Goal: Navigation & Orientation: Go to known website

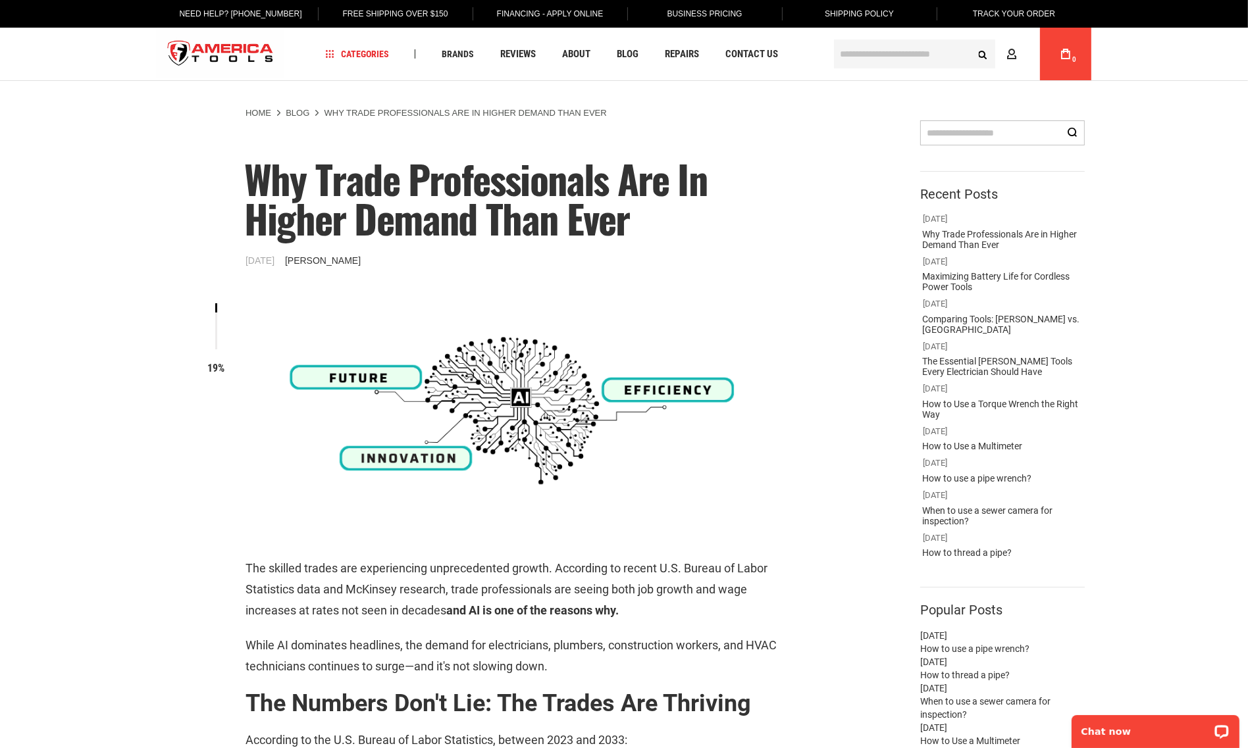
click at [693, 443] on img at bounding box center [519, 411] width 724 height 242
